Goal: Task Accomplishment & Management: Manage account settings

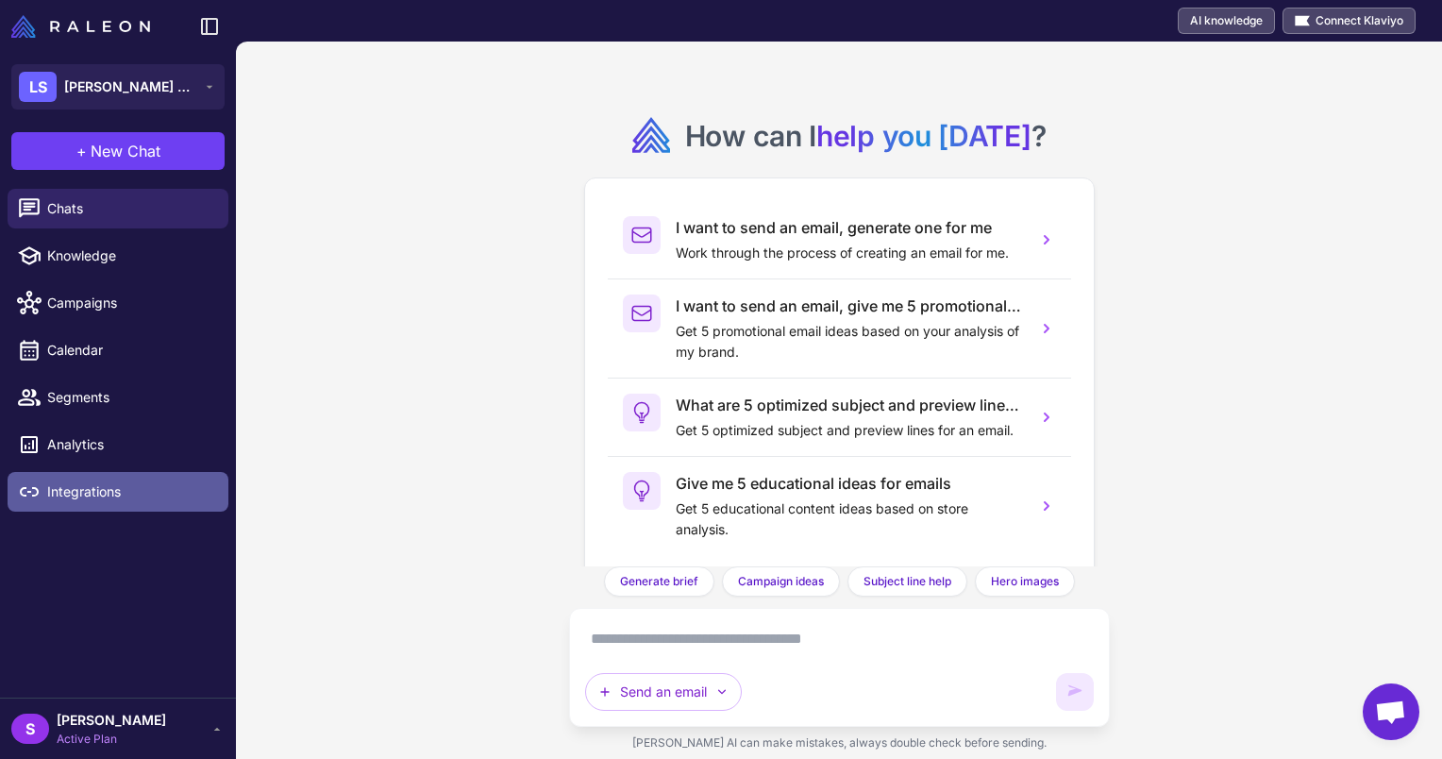
click at [75, 493] on span "Integrations" at bounding box center [130, 491] width 166 height 21
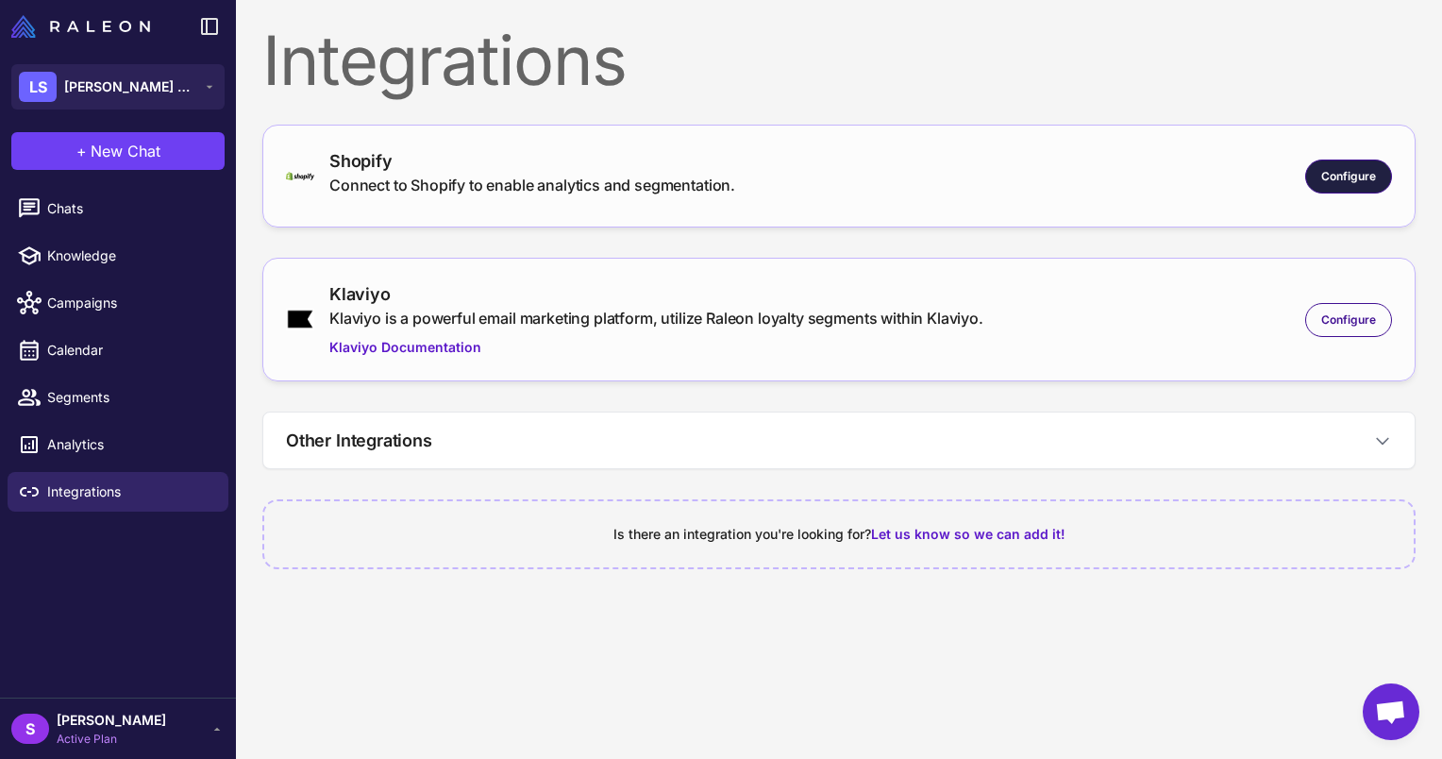
click at [1348, 164] on div "Configure" at bounding box center [1348, 176] width 87 height 34
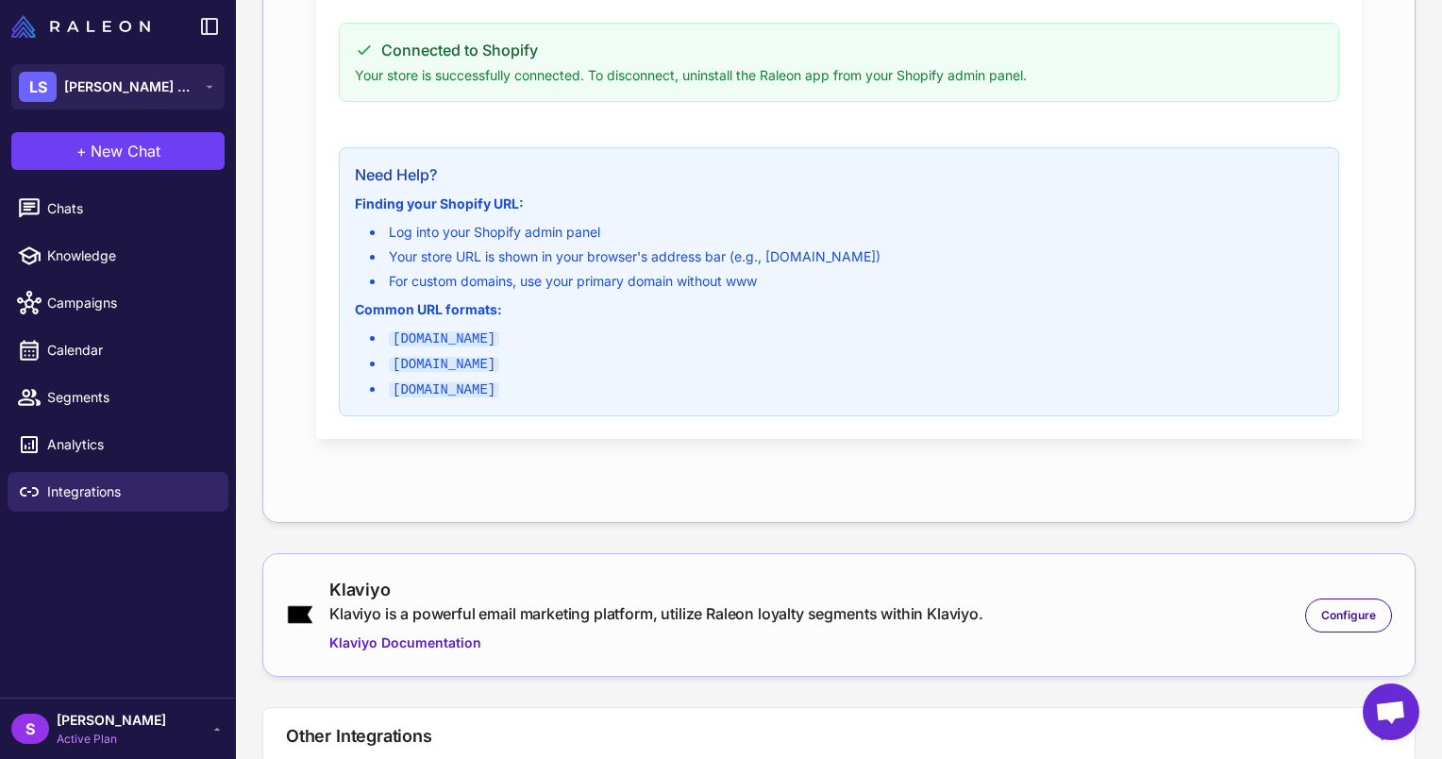
scroll to position [634, 0]
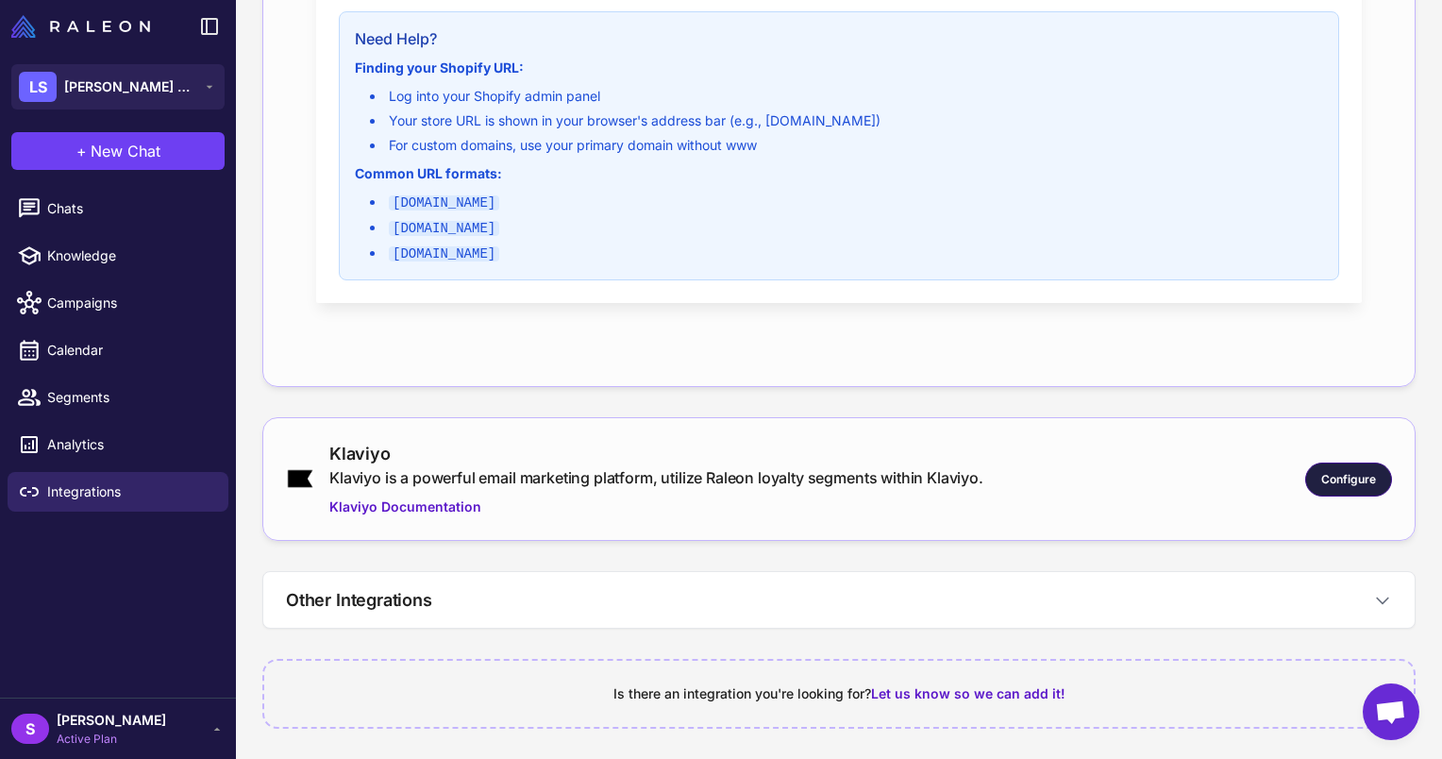
click at [1328, 487] on div "Configure" at bounding box center [1348, 479] width 87 height 34
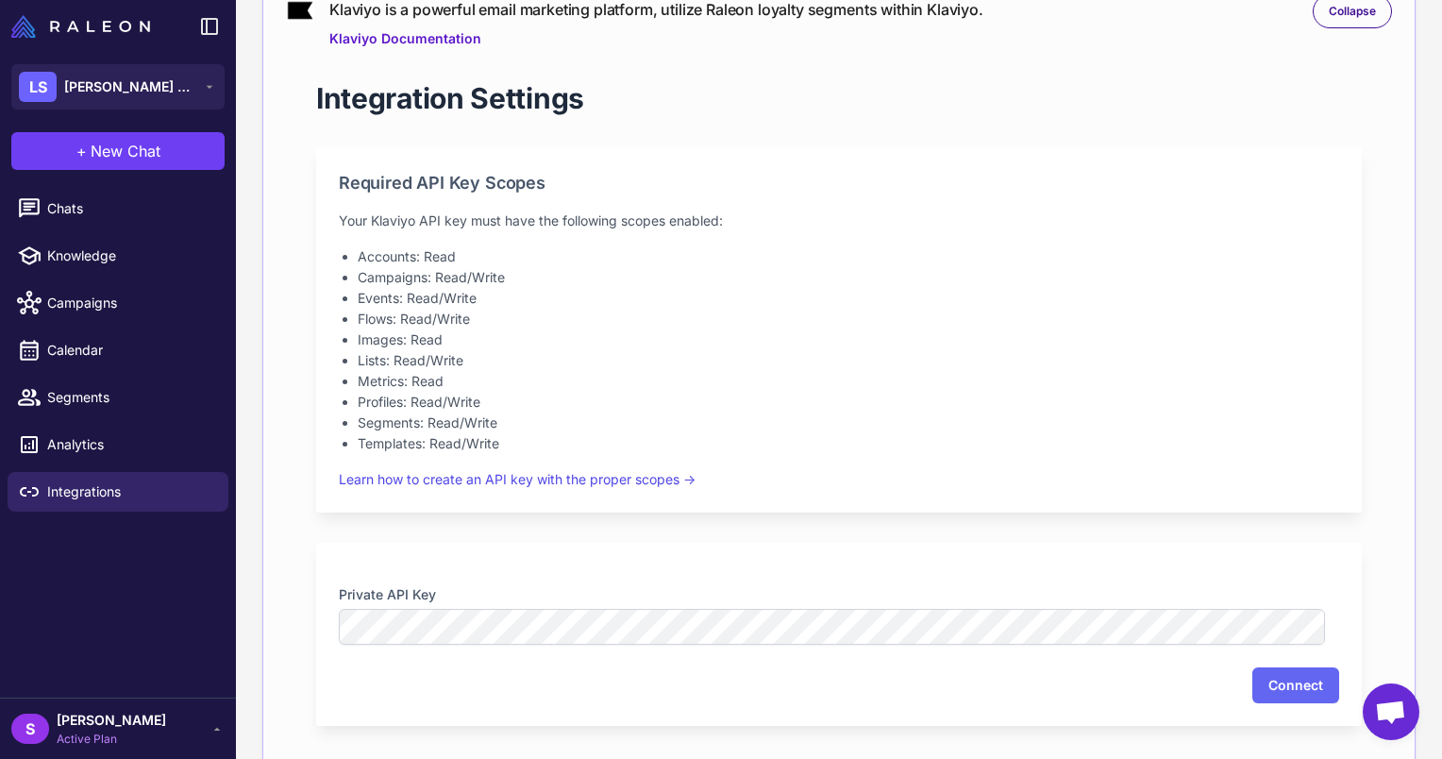
scroll to position [1098, 0]
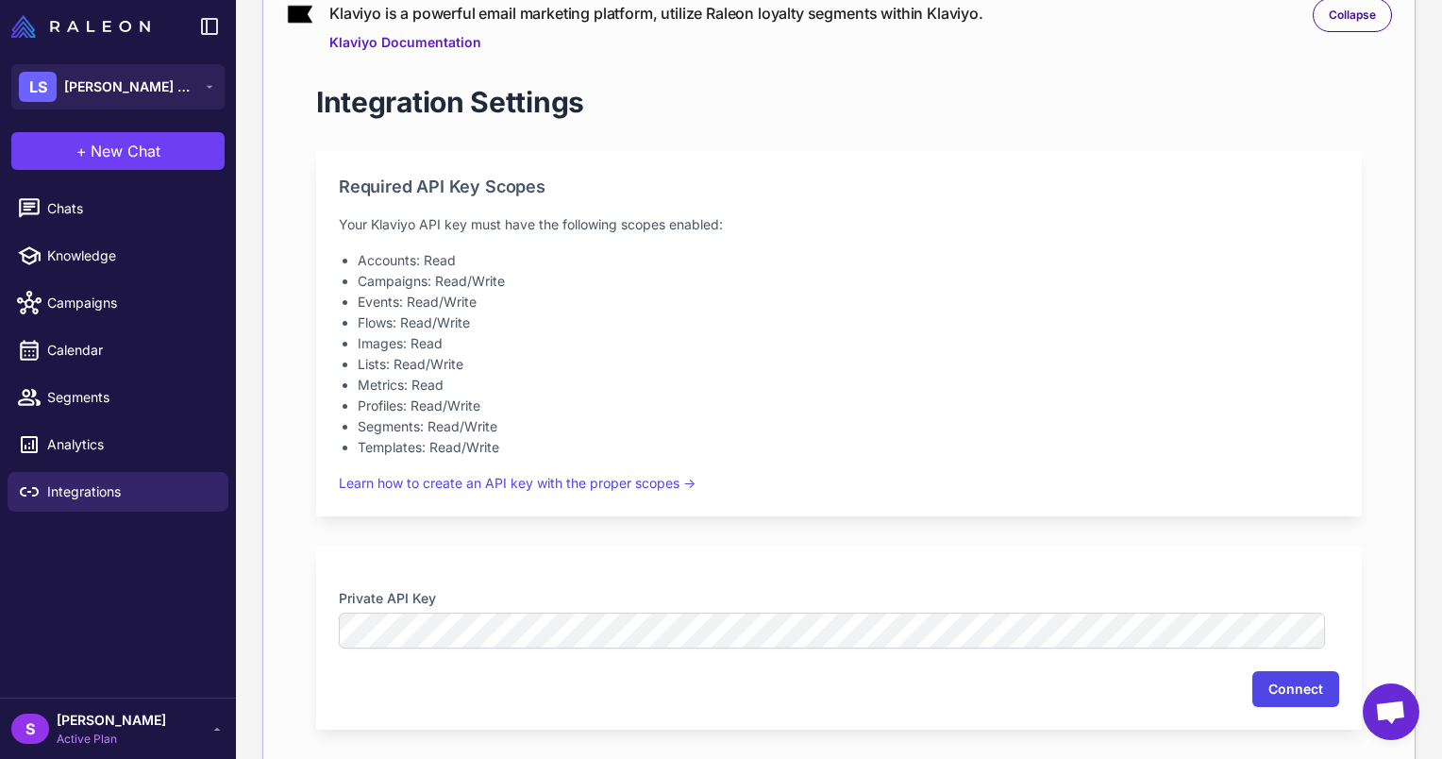
click at [1268, 684] on button "Connect" at bounding box center [1295, 689] width 87 height 36
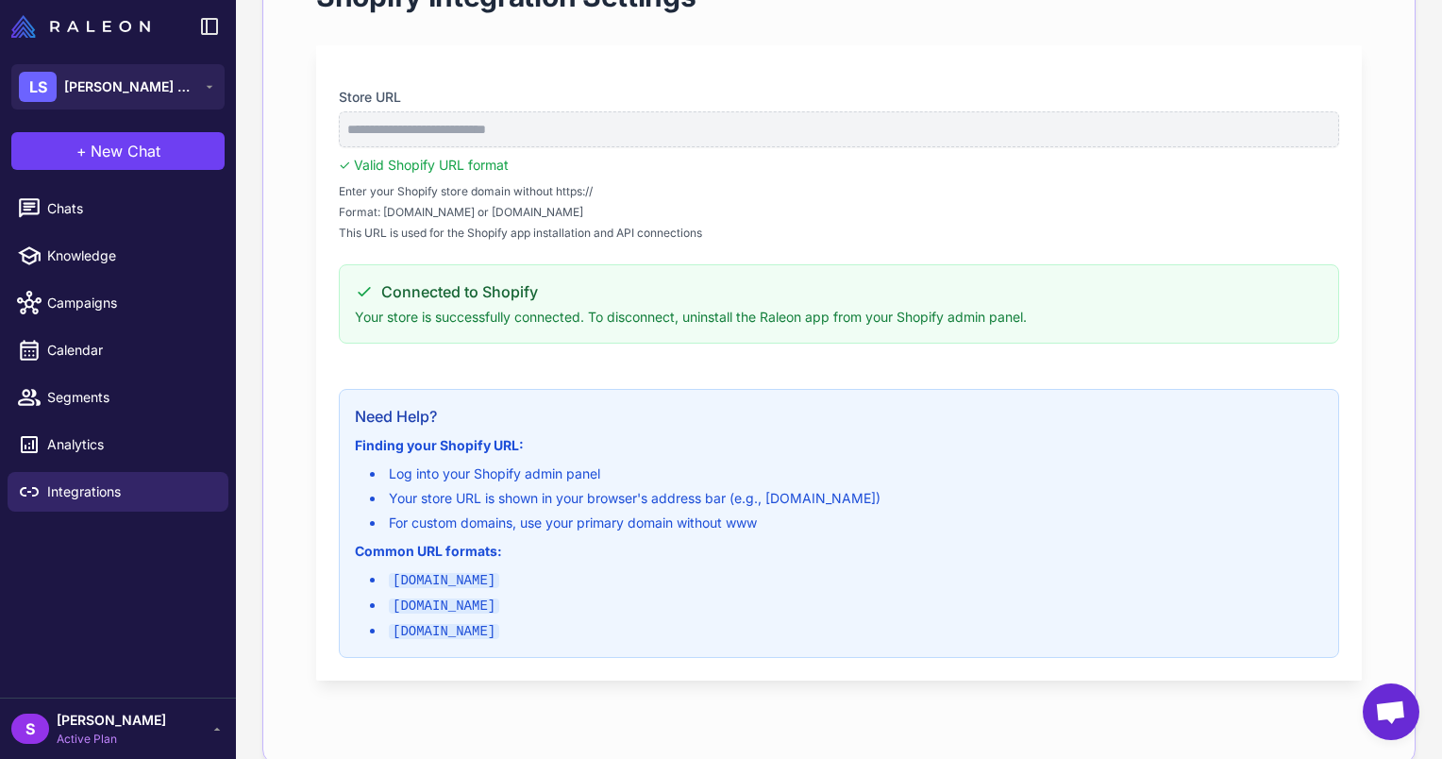
scroll to position [251, 0]
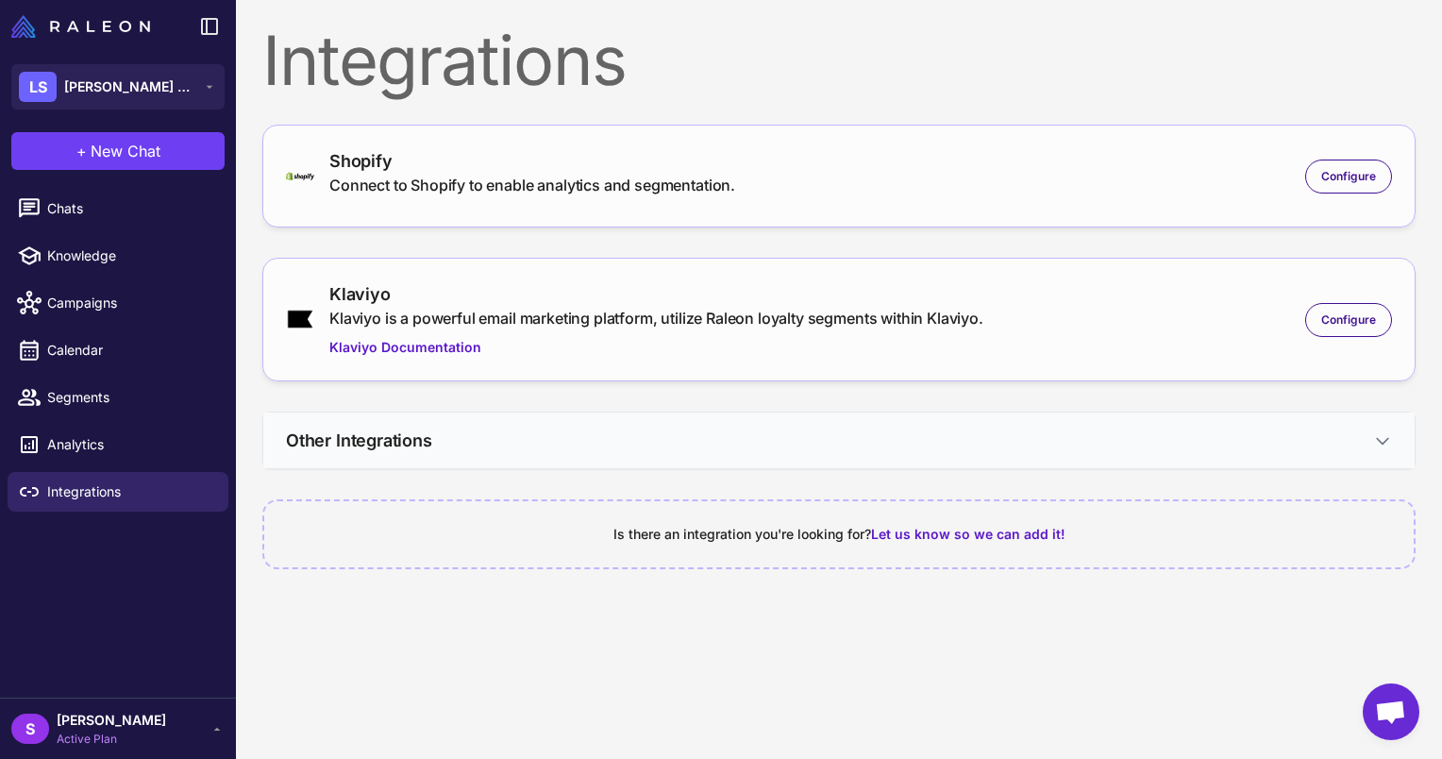
click at [694, 453] on button "Other Integrations" at bounding box center [838, 440] width 1151 height 56
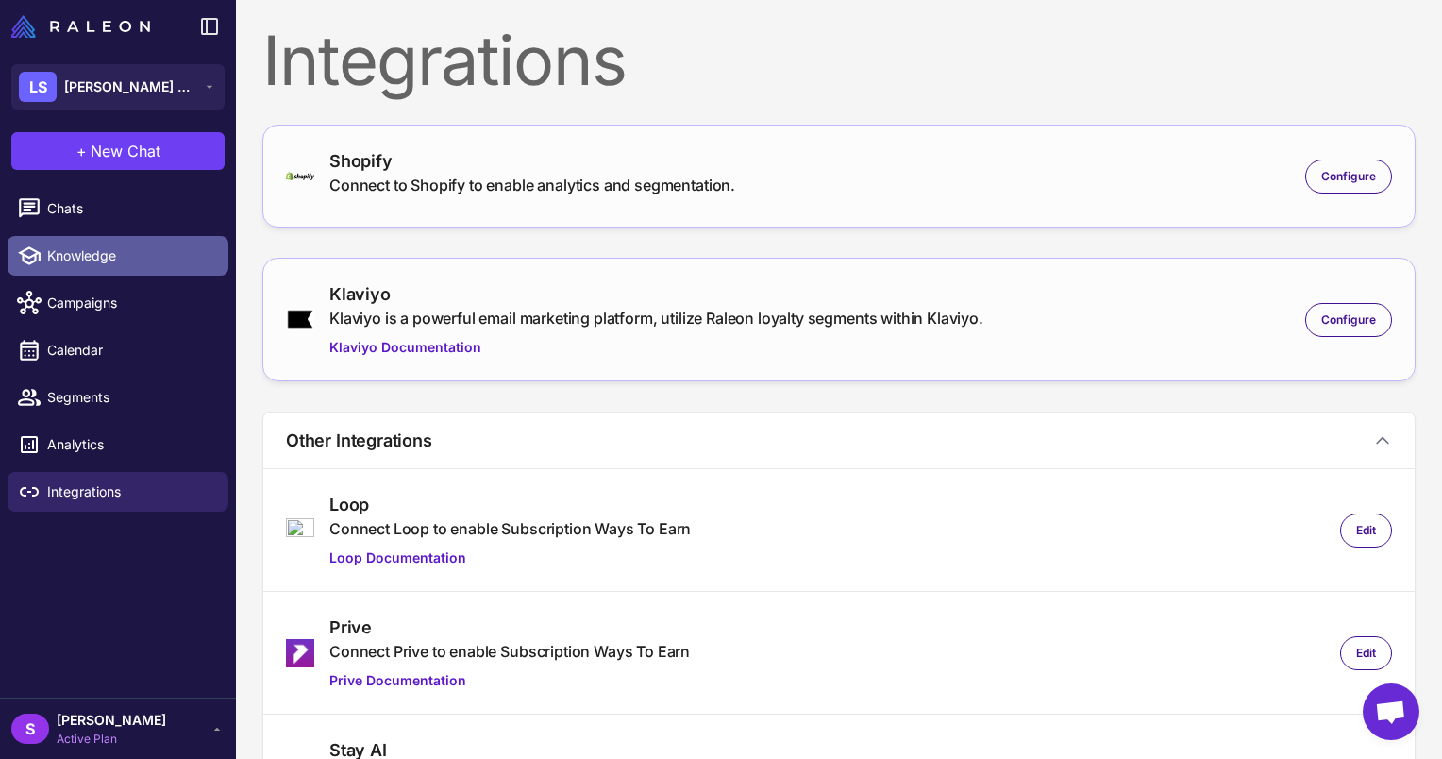
click at [146, 253] on span "Knowledge" at bounding box center [130, 255] width 166 height 21
select select
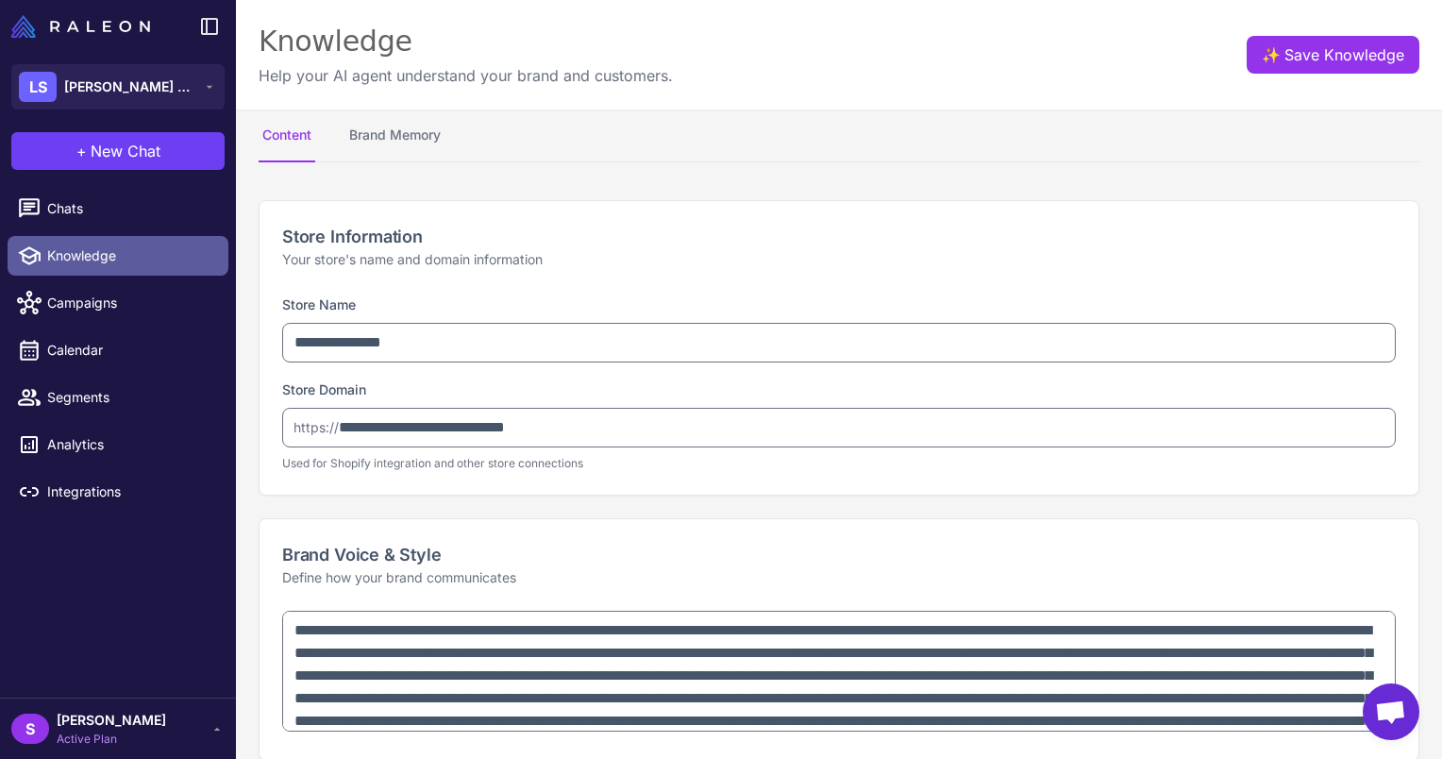
type textarea "**********"
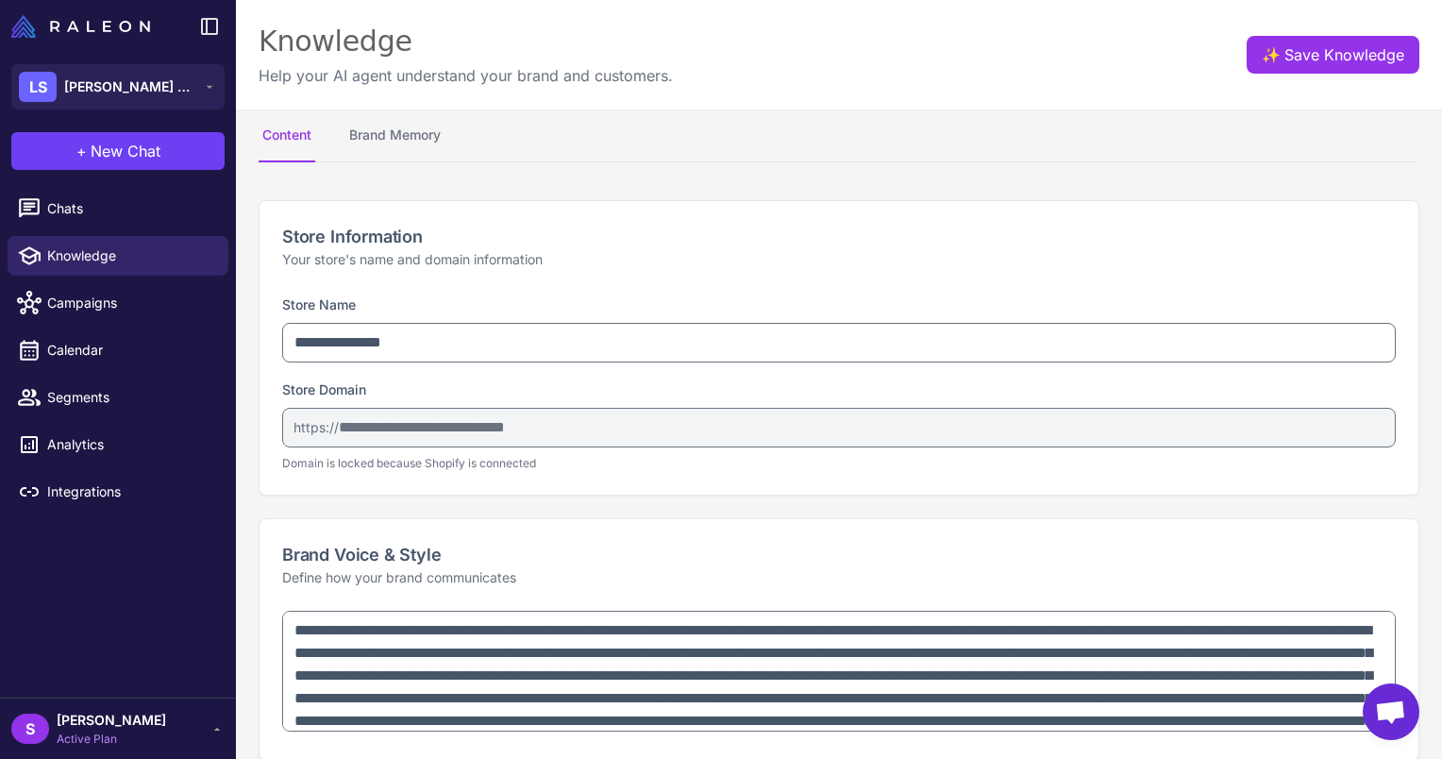
click at [72, 728] on span "[PERSON_NAME]" at bounding box center [111, 720] width 109 height 21
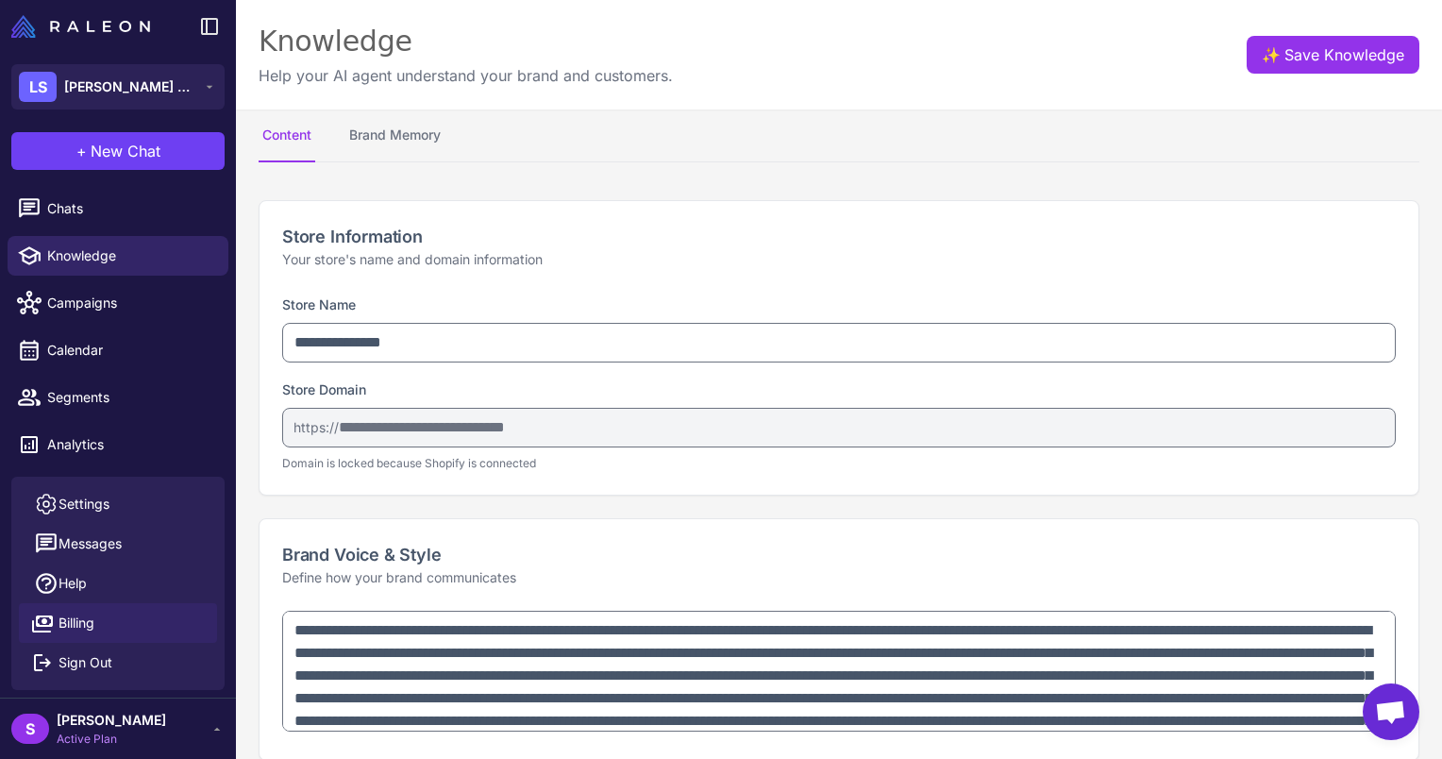
click at [105, 626] on link "Billing" at bounding box center [118, 623] width 198 height 40
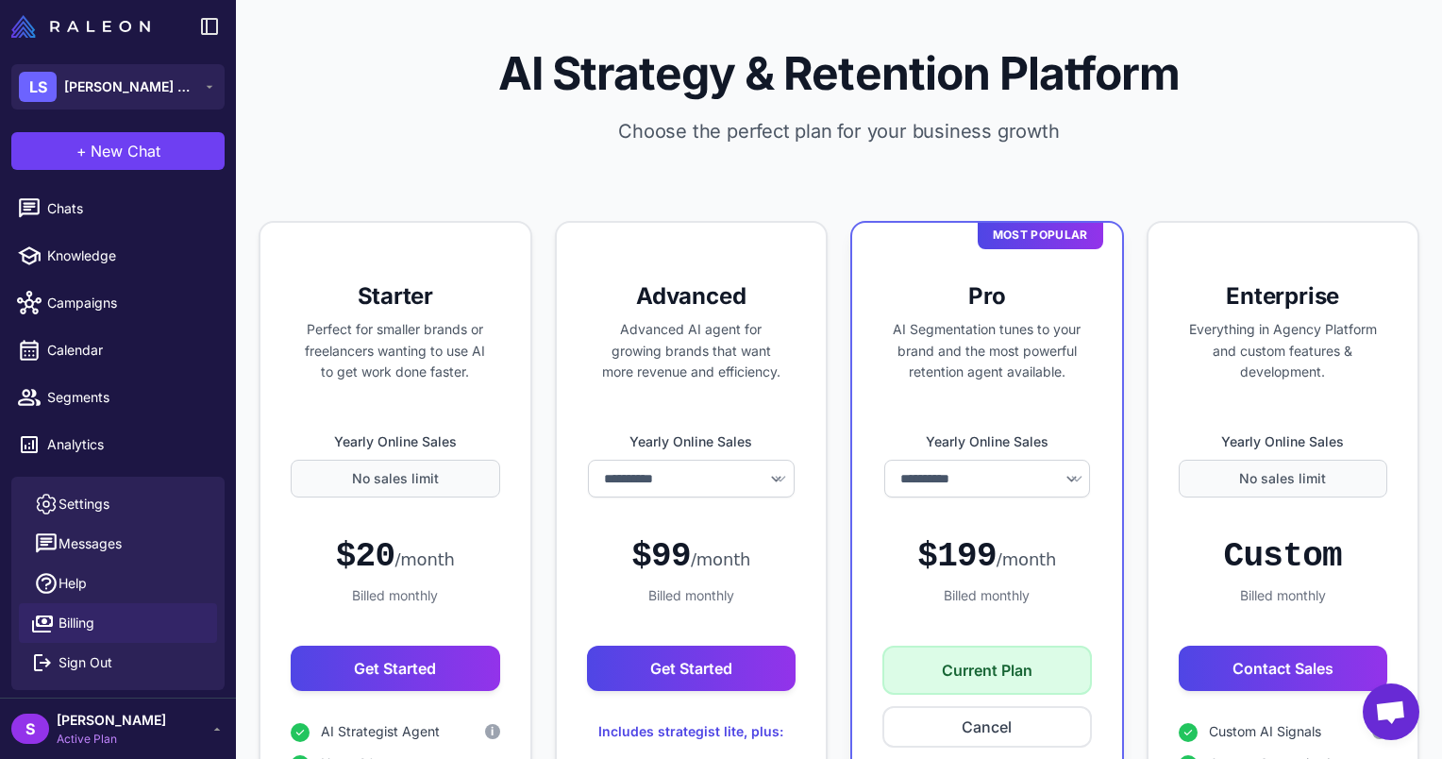
select select "********"
